Goal: Task Accomplishment & Management: Manage account settings

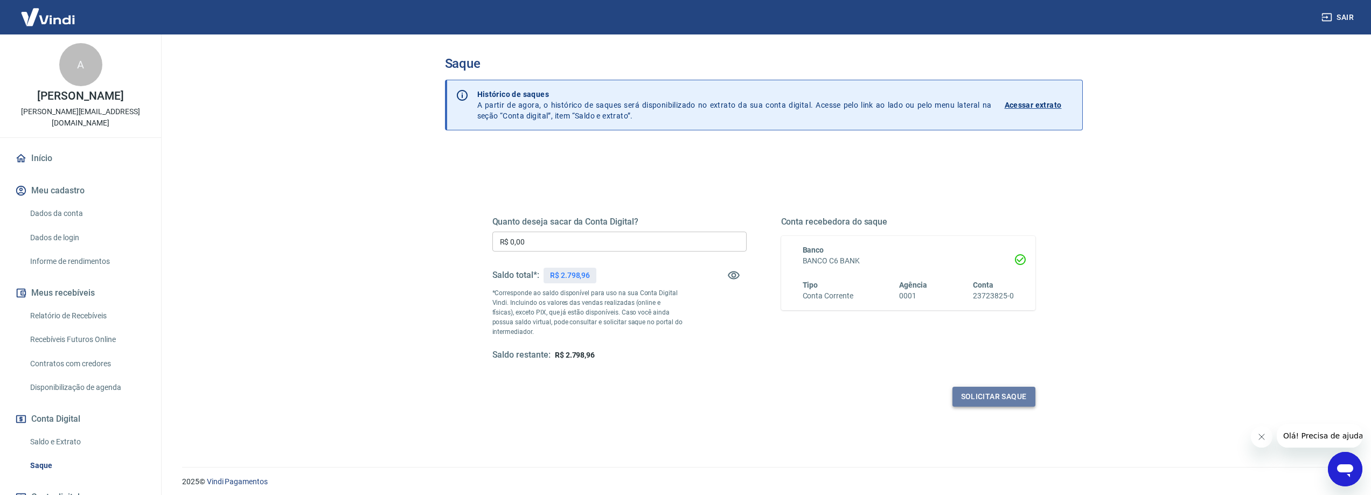
click at [1011, 395] on button "Solicitar saque" at bounding box center [993, 397] width 83 height 20
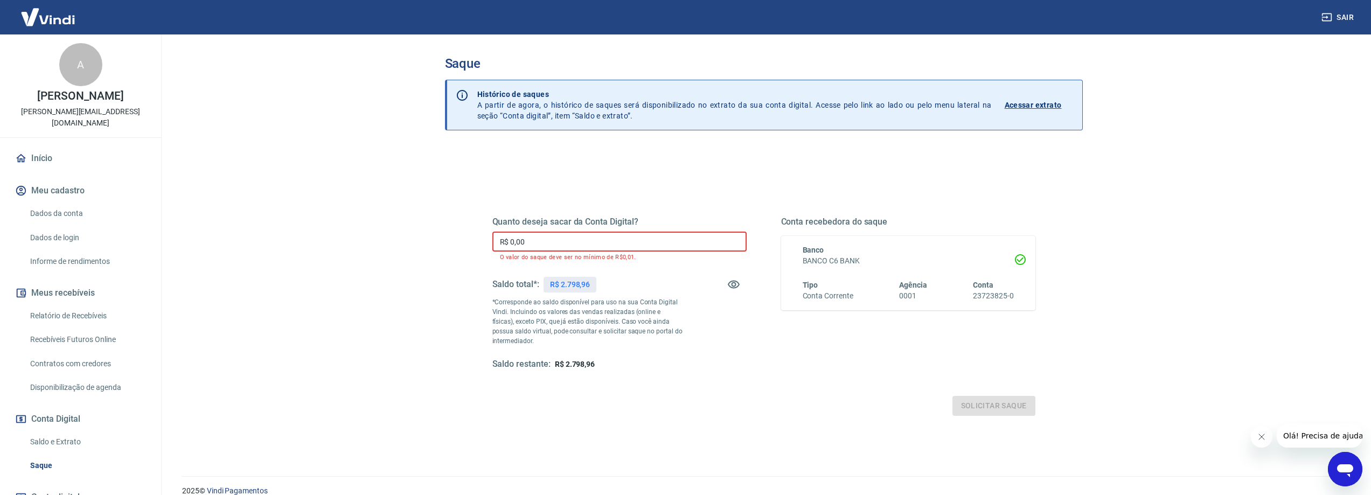
click at [615, 243] on input "R$ 0,00" at bounding box center [619, 242] width 254 height 20
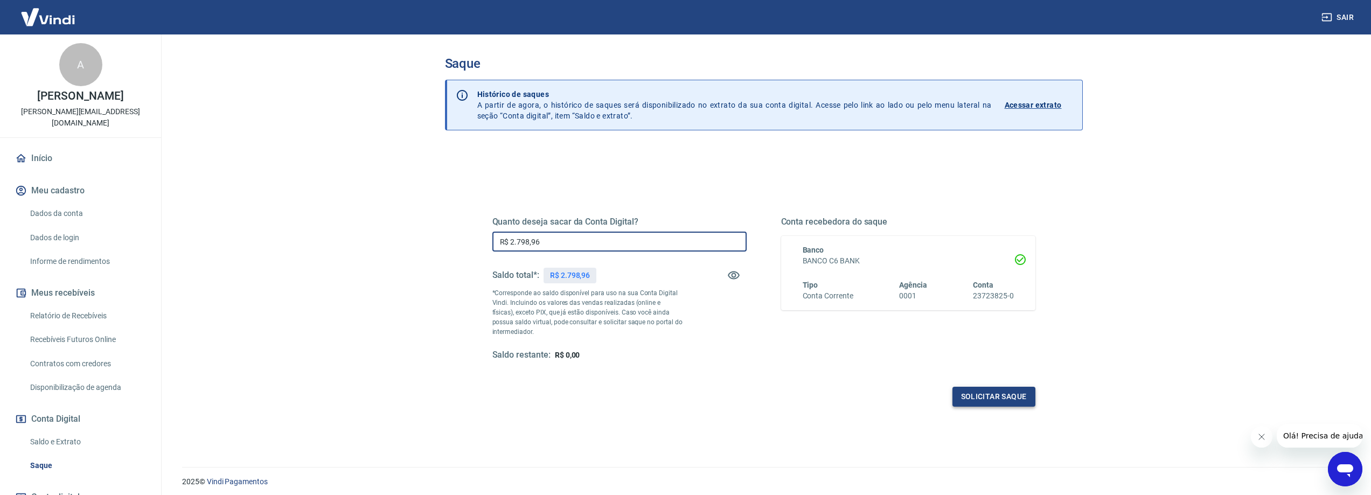
type input "R$ 2.798,96"
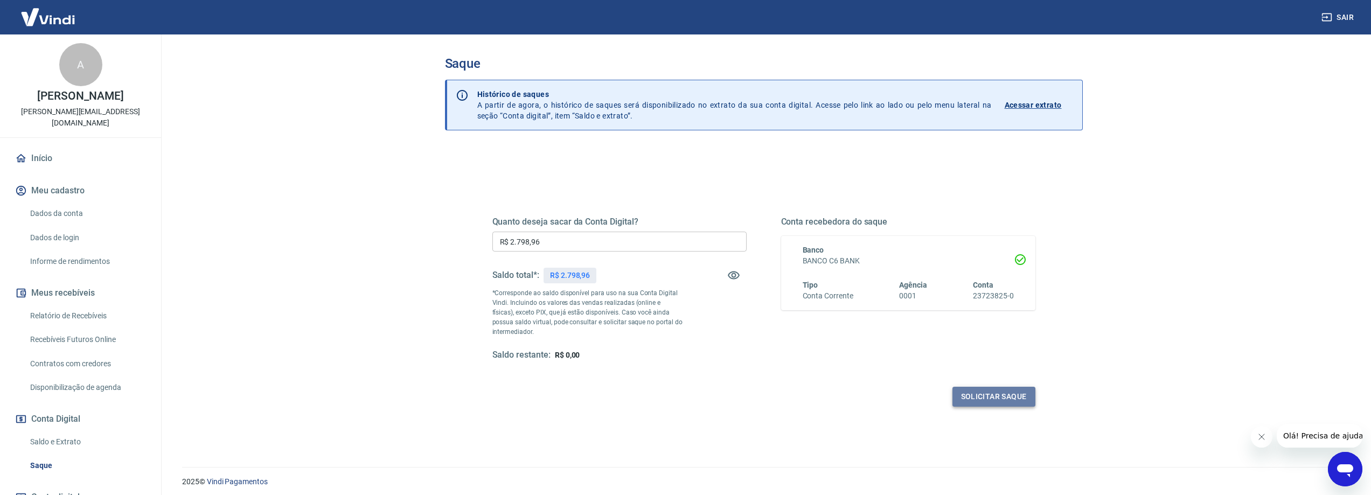
click at [1008, 395] on button "Solicitar saque" at bounding box center [993, 397] width 83 height 20
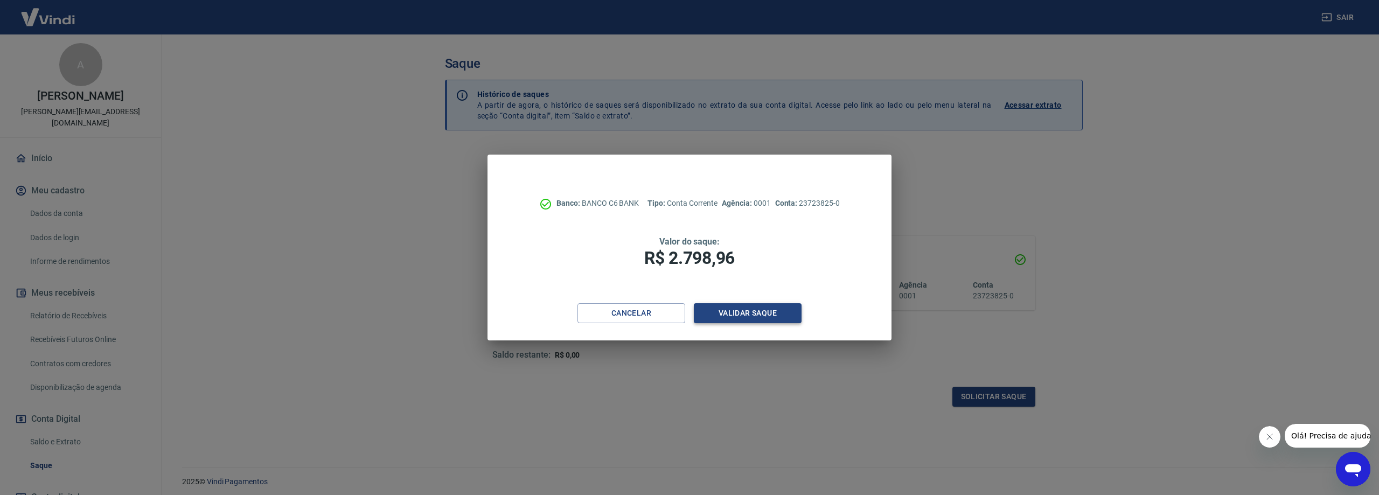
click at [761, 316] on button "Validar saque" at bounding box center [748, 313] width 108 height 20
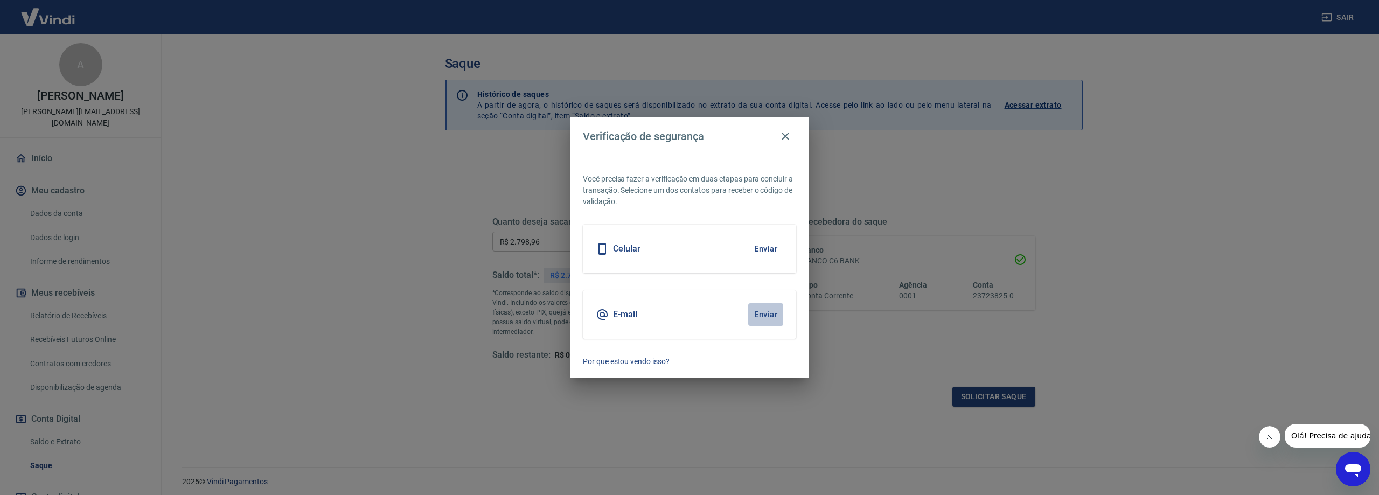
click at [768, 316] on button "Enviar" at bounding box center [765, 314] width 35 height 23
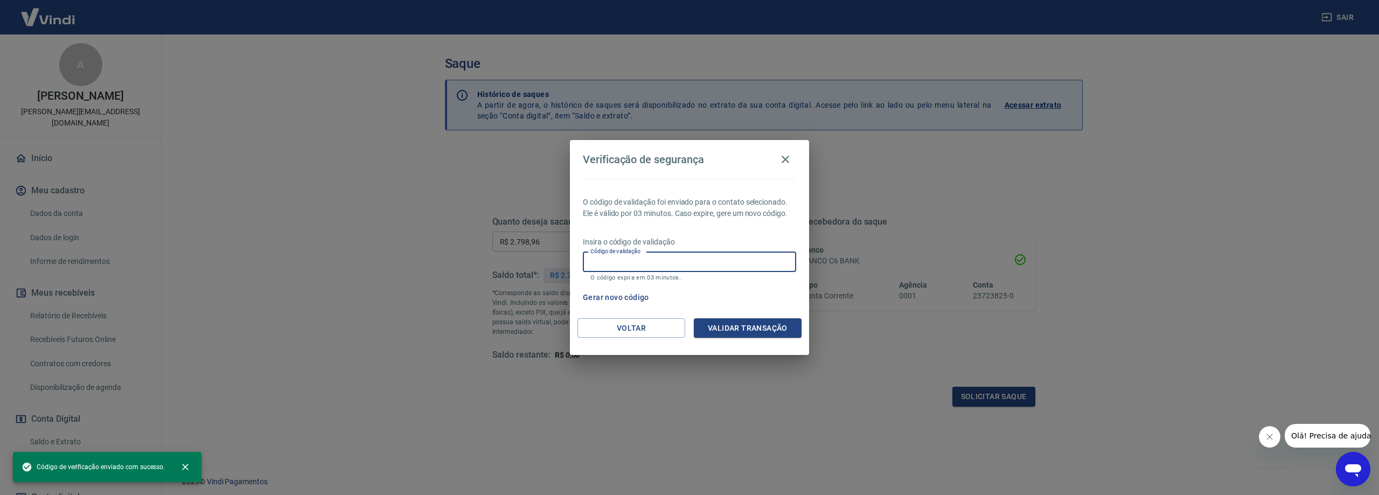
click at [663, 259] on input "Código de validação" at bounding box center [689, 262] width 213 height 20
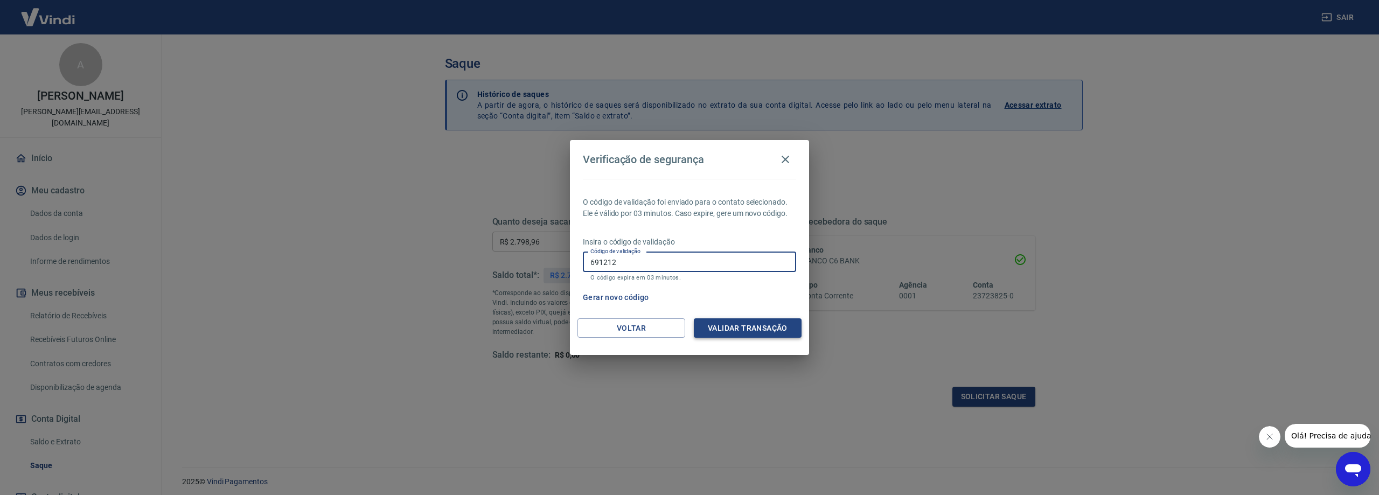
type input "691212"
click at [712, 325] on button "Validar transação" at bounding box center [748, 328] width 108 height 20
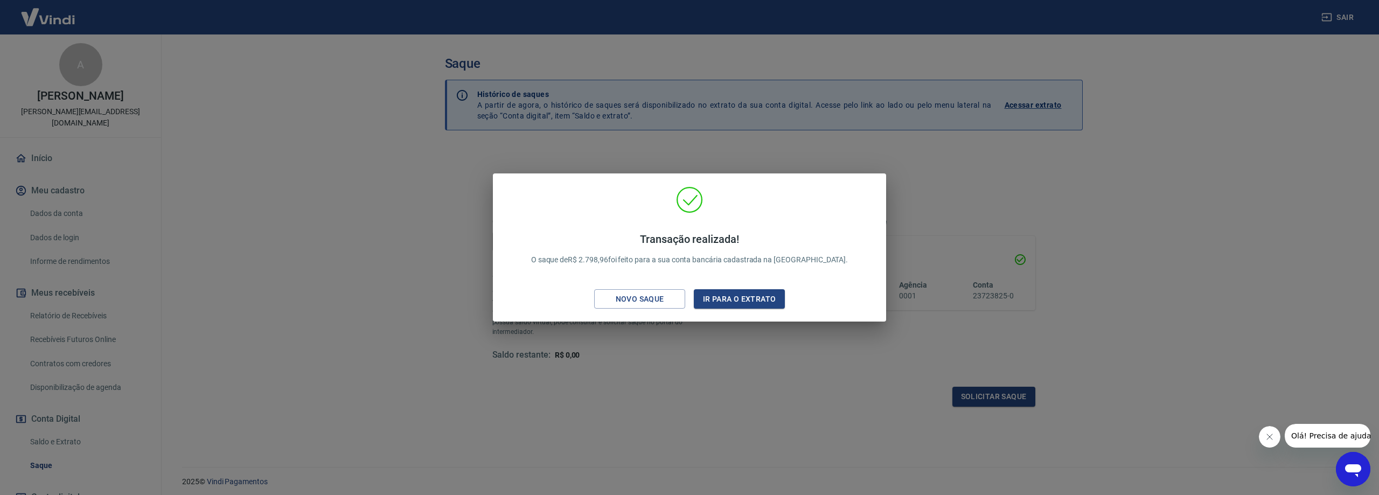
click at [1099, 109] on div "Transação realizada! O saque de R$ 2.798,96 foi feito para a sua conta bancária…" at bounding box center [689, 247] width 1379 height 495
